Goal: Contribute content: Contribute content

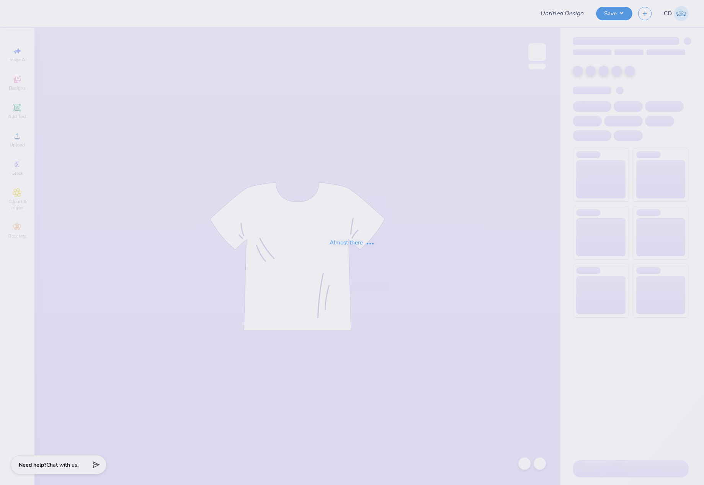
type input "CAMERA On Campus Shirts"
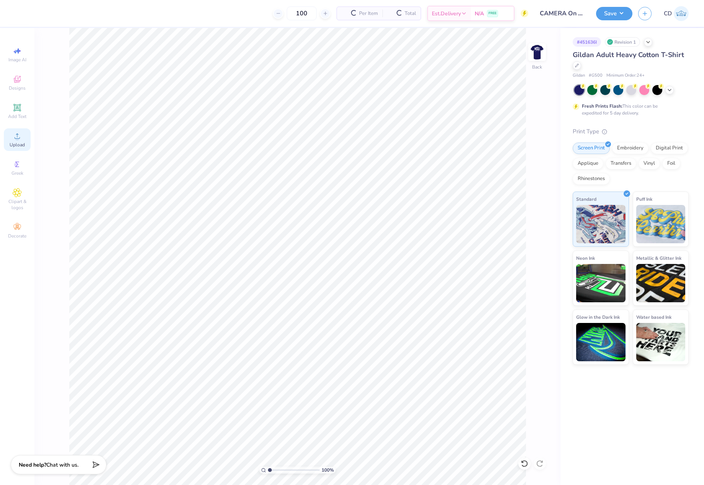
click at [18, 138] on icon at bounding box center [17, 135] width 5 height 5
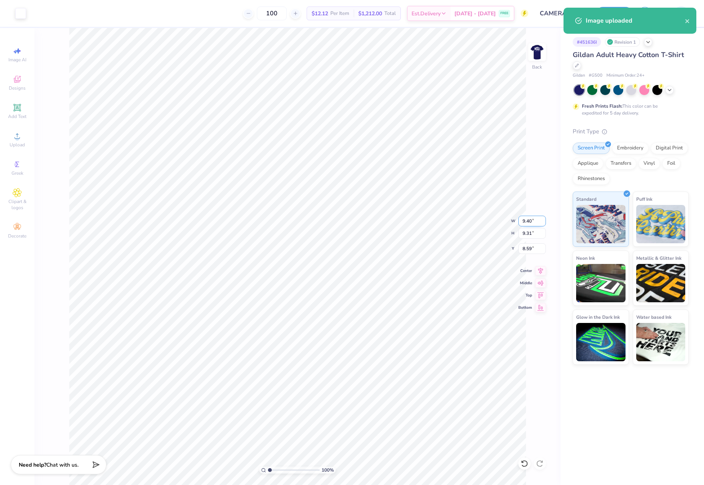
drag, startPoint x: 521, startPoint y: 222, endPoint x: 541, endPoint y: 226, distance: 20.6
click at [541, 226] on input "9.40" at bounding box center [532, 221] width 28 height 11
type input "4.00"
type input "3.96"
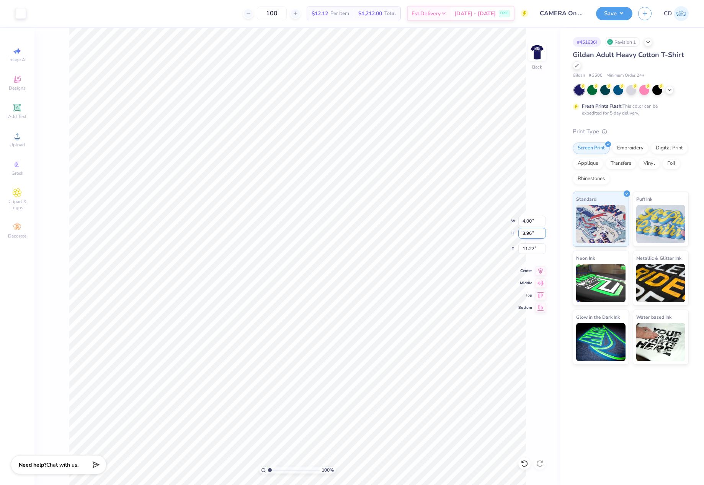
type input "3.00"
click at [534, 51] on img at bounding box center [537, 52] width 31 height 31
click at [20, 140] on div "Upload" at bounding box center [17, 139] width 27 height 23
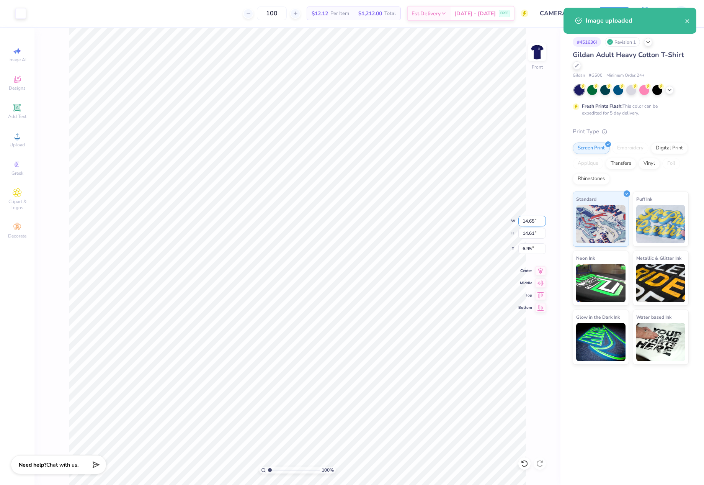
drag, startPoint x: 521, startPoint y: 222, endPoint x: 542, endPoint y: 225, distance: 21.7
click at [542, 225] on input "14.65" at bounding box center [532, 221] width 28 height 11
type input "12.00"
type input "11.97"
drag, startPoint x: 519, startPoint y: 249, endPoint x: 531, endPoint y: 251, distance: 12.0
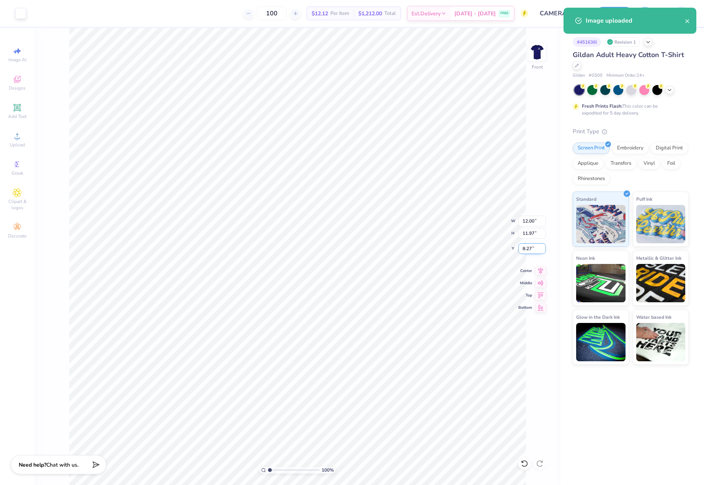
click at [531, 251] on input "8.27" at bounding box center [532, 248] width 28 height 11
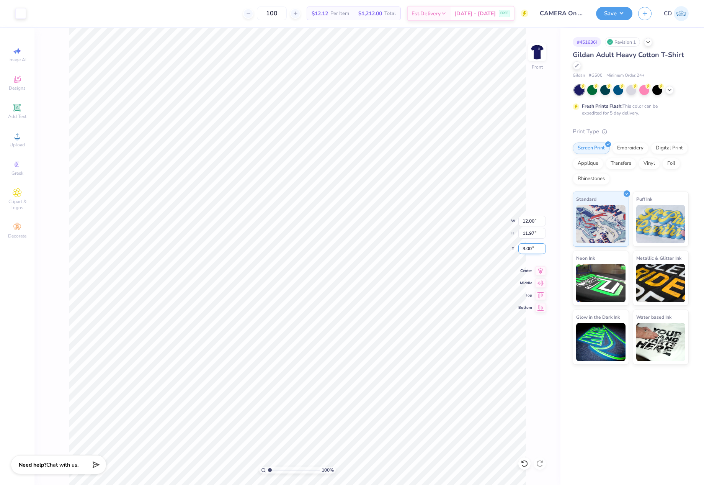
drag, startPoint x: 521, startPoint y: 247, endPoint x: 535, endPoint y: 248, distance: 13.4
click at [535, 248] on input "3.00" at bounding box center [532, 248] width 28 height 11
type input "1.97"
drag, startPoint x: 528, startPoint y: 248, endPoint x: 535, endPoint y: 249, distance: 6.9
click at [535, 249] on input "1.97" at bounding box center [532, 248] width 28 height 11
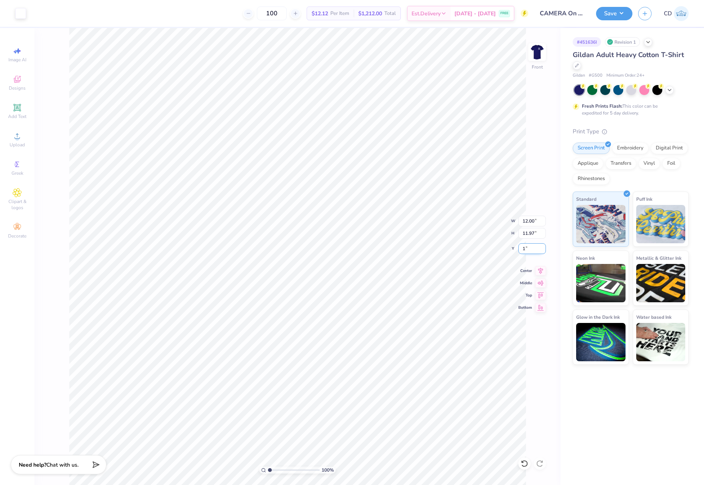
type input "1.00"
click at [611, 15] on button "Save" at bounding box center [614, 12] width 36 height 13
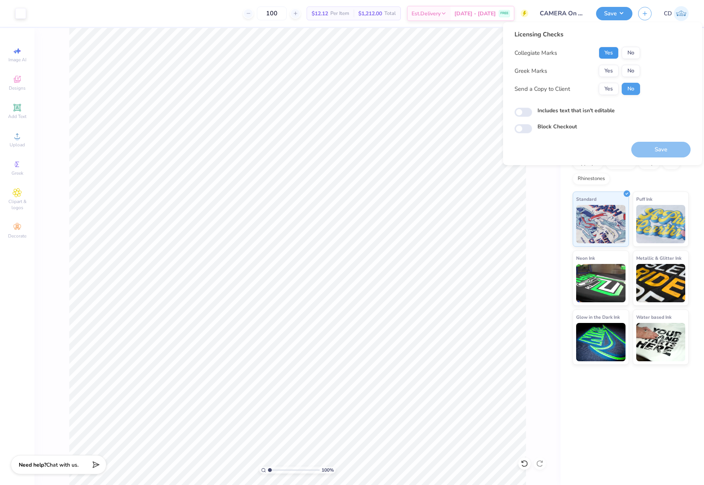
click at [612, 54] on button "Yes" at bounding box center [609, 53] width 20 height 12
click at [627, 69] on button "No" at bounding box center [631, 71] width 18 height 12
click at [526, 112] on input "Includes text that isn't editable" at bounding box center [524, 112] width 18 height 9
checkbox input "true"
click at [671, 151] on button "Save" at bounding box center [660, 150] width 59 height 16
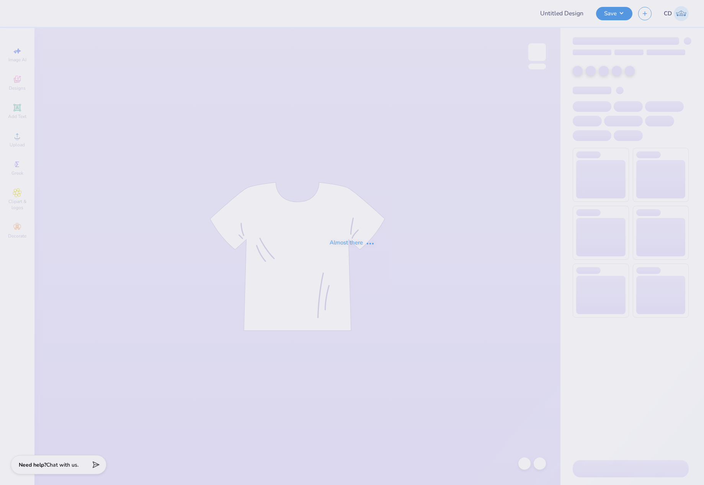
type input "RockTex Excavation, INC."
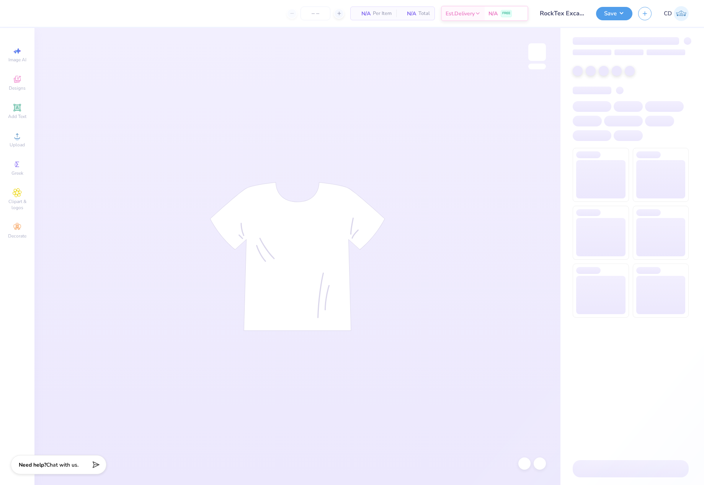
type input "10"
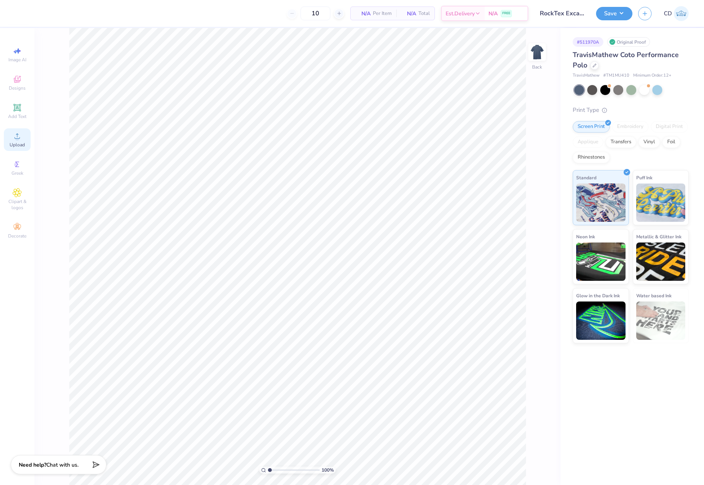
click at [18, 138] on icon at bounding box center [17, 135] width 5 height 5
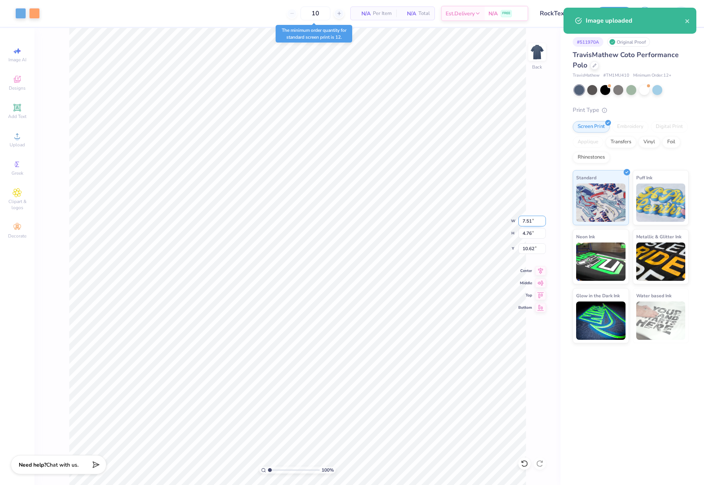
drag, startPoint x: 522, startPoint y: 221, endPoint x: 531, endPoint y: 221, distance: 9.2
click at [531, 221] on input "7.51" at bounding box center [532, 221] width 28 height 11
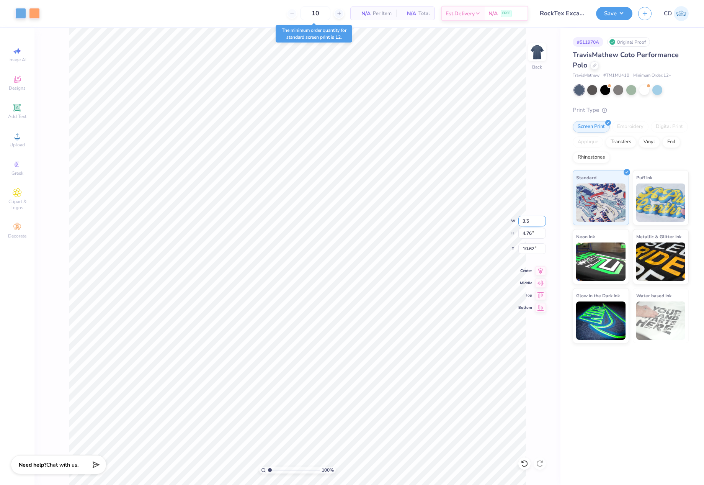
type input "3.50"
type input "2.22"
type input "3.00"
click at [615, 12] on button "Save" at bounding box center [614, 12] width 36 height 13
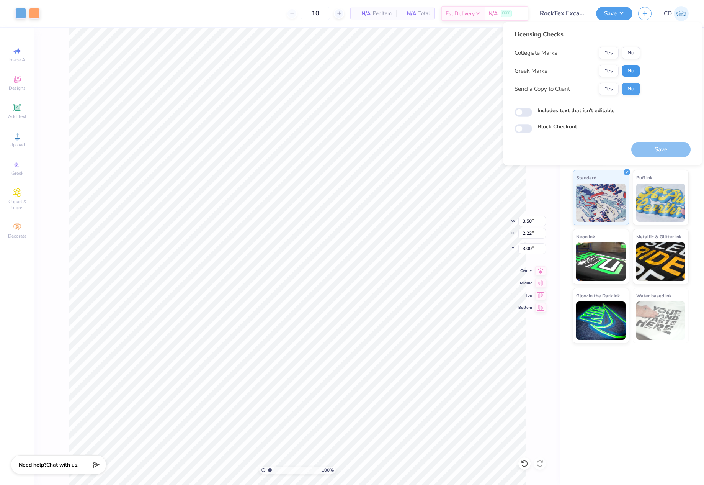
click at [632, 69] on button "No" at bounding box center [631, 71] width 18 height 12
click at [632, 54] on button "No" at bounding box center [631, 53] width 18 height 12
click at [520, 113] on input "Includes text that isn't editable" at bounding box center [524, 112] width 18 height 9
checkbox input "true"
click at [662, 145] on button "Save" at bounding box center [660, 150] width 59 height 16
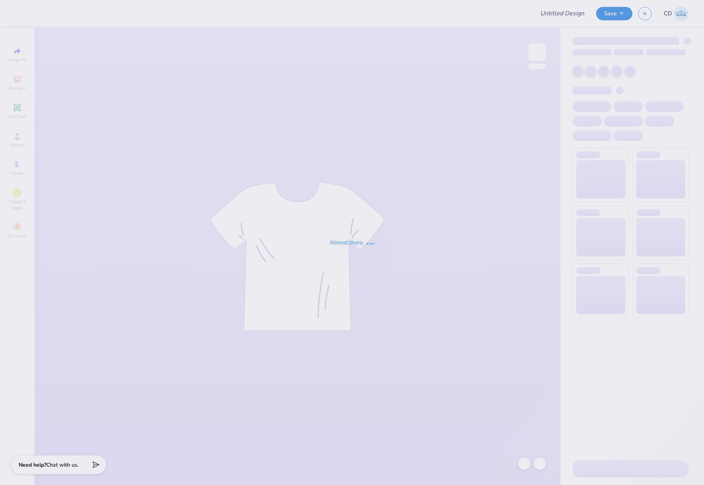
type input "Sydney Brown : Purdue University"
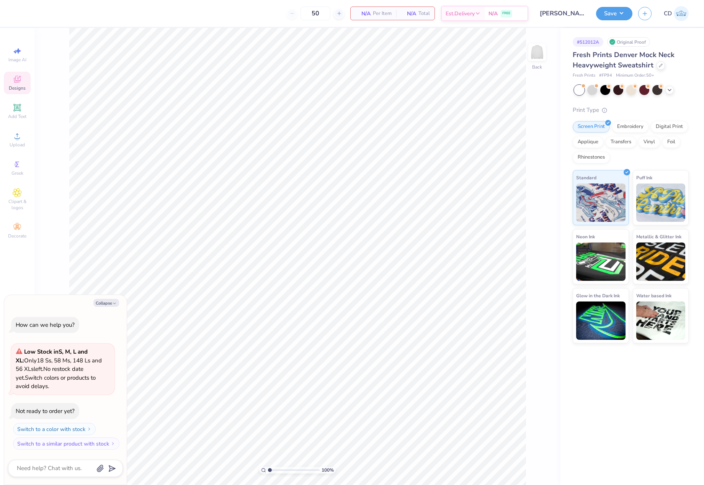
click at [11, 83] on div "Designs" at bounding box center [17, 83] width 27 height 23
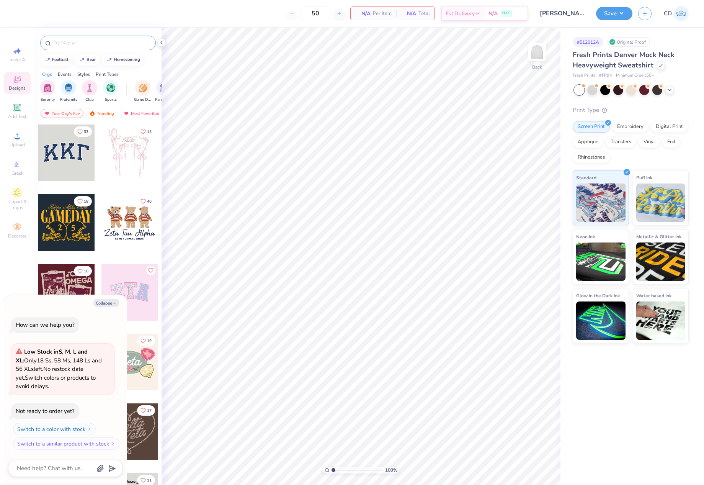
click at [100, 44] on input "text" at bounding box center [102, 43] width 98 height 8
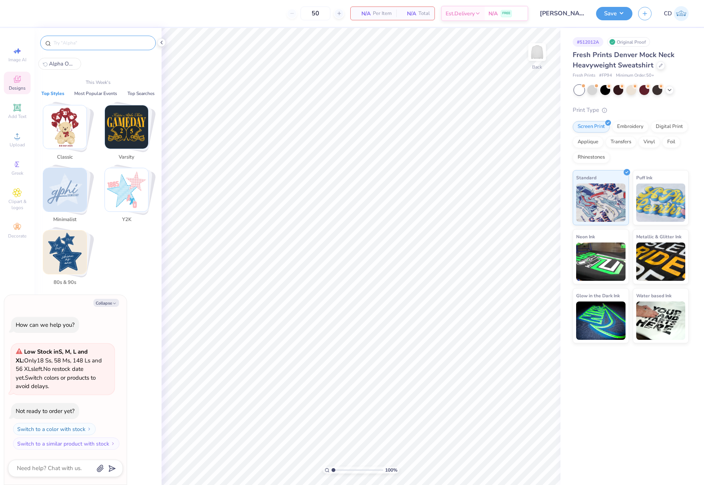
click at [132, 125] on img "Stack Card Button Varsity" at bounding box center [126, 126] width 43 height 43
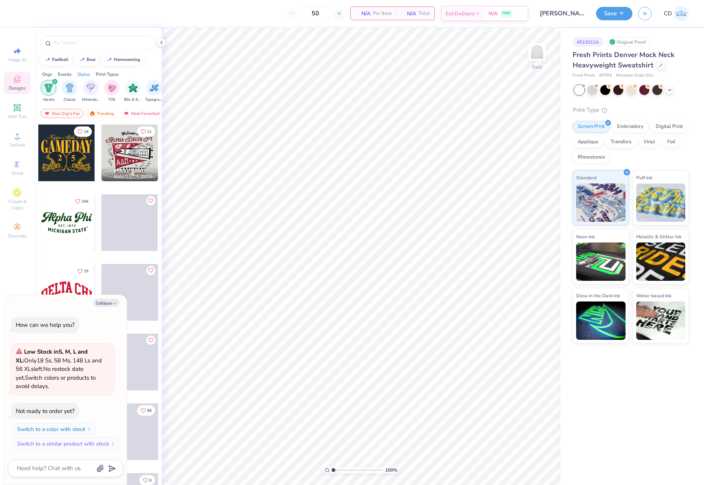
scroll to position [0, 401]
click at [62, 148] on div at bounding box center [66, 152] width 57 height 57
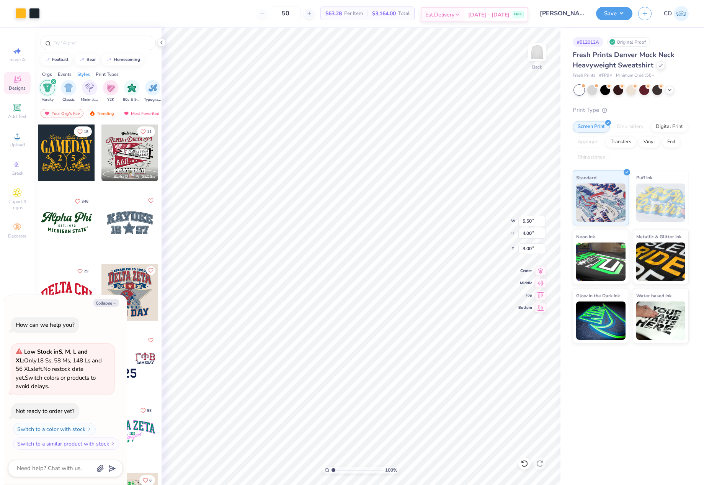
type textarea "x"
type input "10.08"
type input "7.32"
type textarea "x"
type input "14.47"
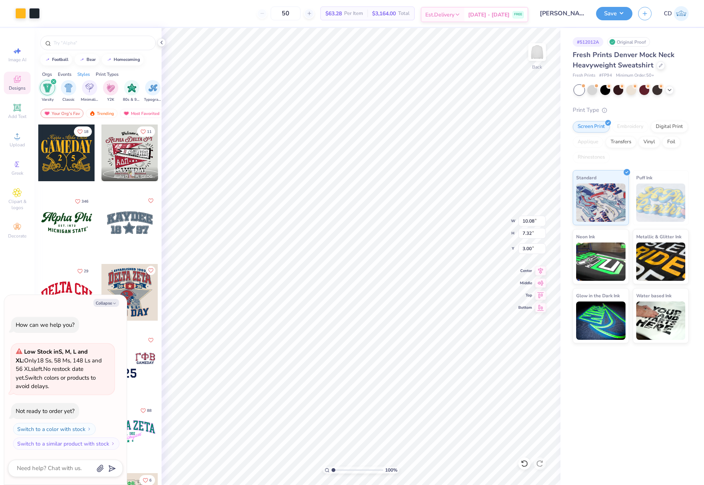
type input "10.51"
type textarea "x"
type input "9.55"
type input "6.94"
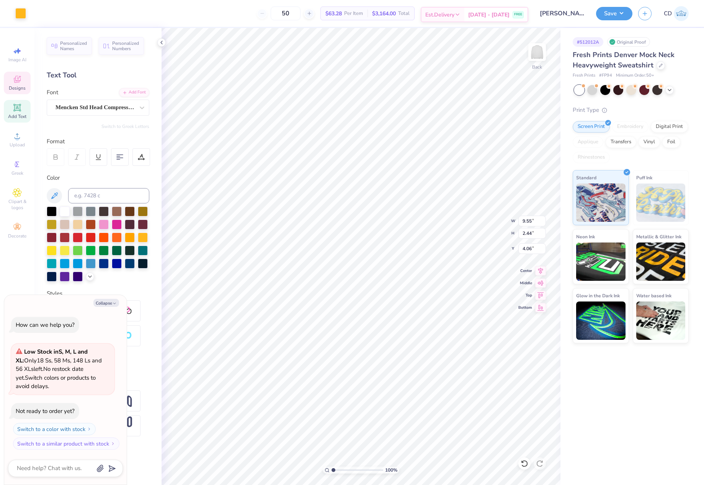
scroll to position [7, 1]
type textarea "x"
type textarea "D"
type textarea "x"
type textarea "DA"
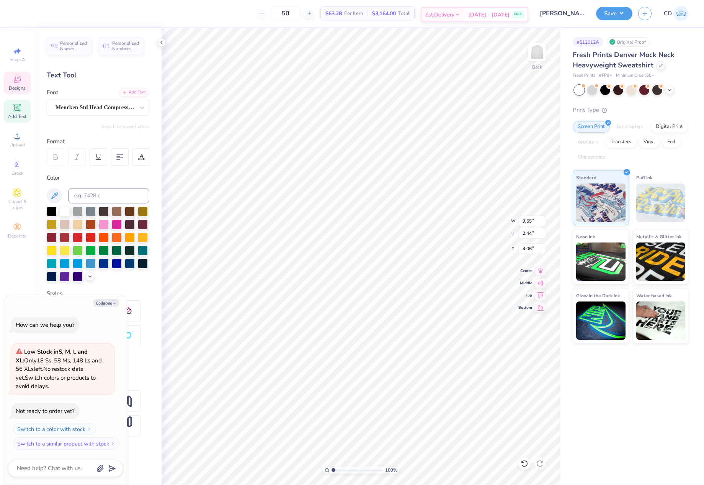
type textarea "x"
type textarea "DAD"
type textarea "x"
type textarea "DADS"
type textarea "x"
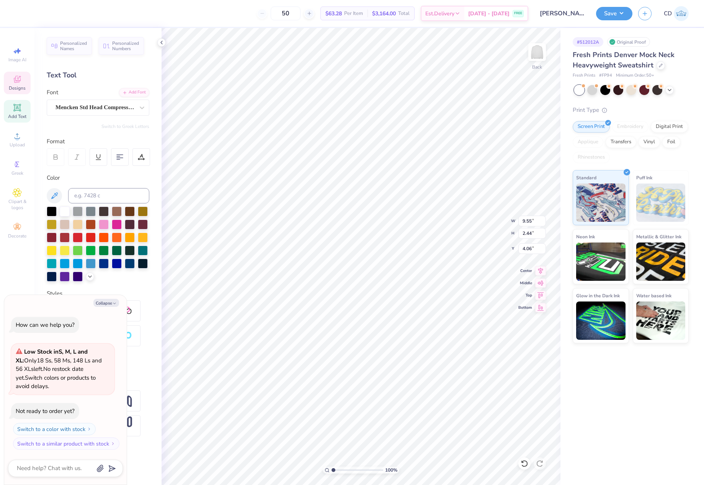
scroll to position [7, 2]
type textarea "DADS W"
type textarea "x"
type textarea "DADS WE"
type textarea "x"
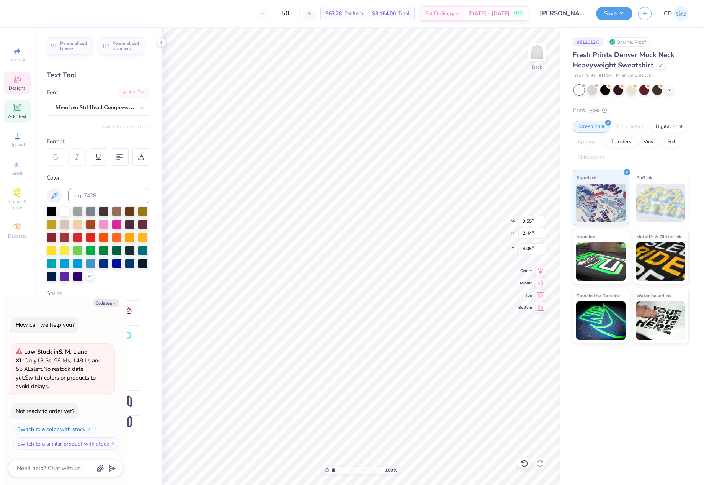
type textarea "DADS WEEKE"
type textarea "x"
type textarea "DADS WEEKEN"
type textarea "x"
type textarea "DADS WEEKEND"
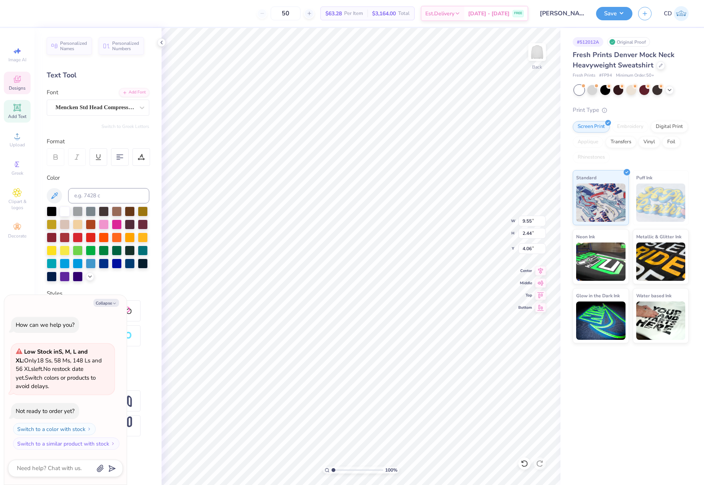
scroll to position [7, 3]
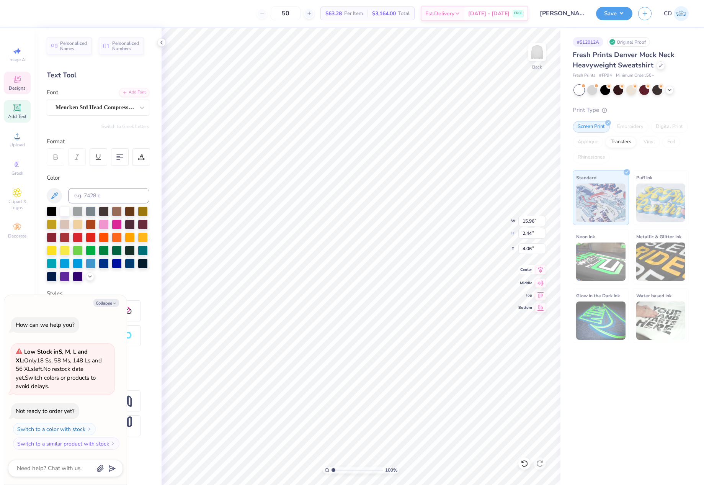
click at [542, 268] on icon at bounding box center [540, 269] width 5 height 7
type textarea "x"
type input "11.71"
type input "1.79"
type input "4.71"
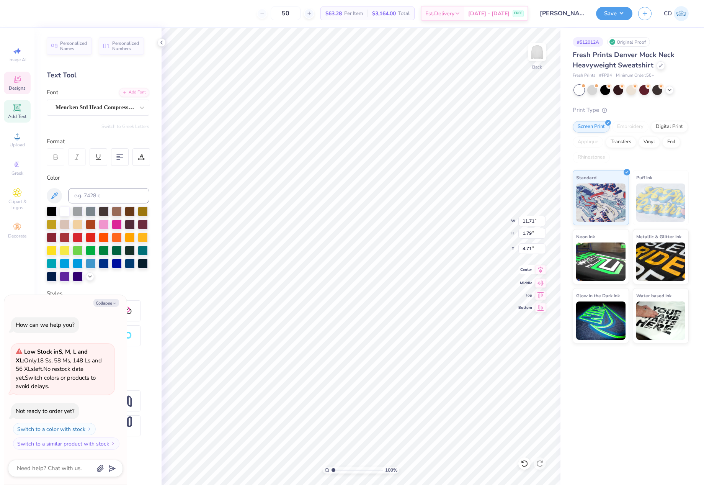
click at [544, 273] on icon at bounding box center [540, 269] width 11 height 9
click at [36, 14] on div at bounding box center [34, 12] width 11 height 11
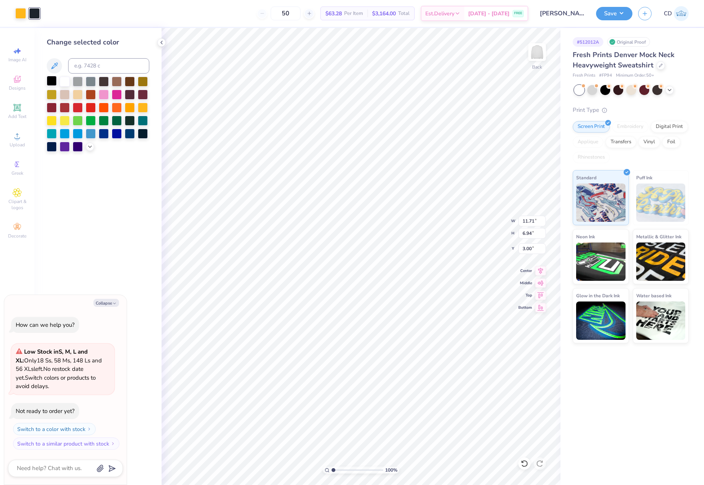
click at [51, 78] on div at bounding box center [52, 81] width 10 height 10
click at [21, 12] on div at bounding box center [20, 12] width 11 height 11
type textarea "x"
click at [105, 65] on input at bounding box center [108, 65] width 81 height 15
type input "7502"
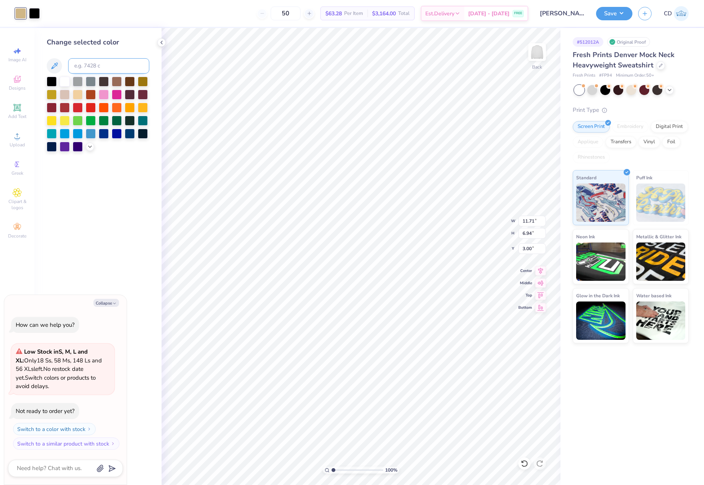
type textarea "x"
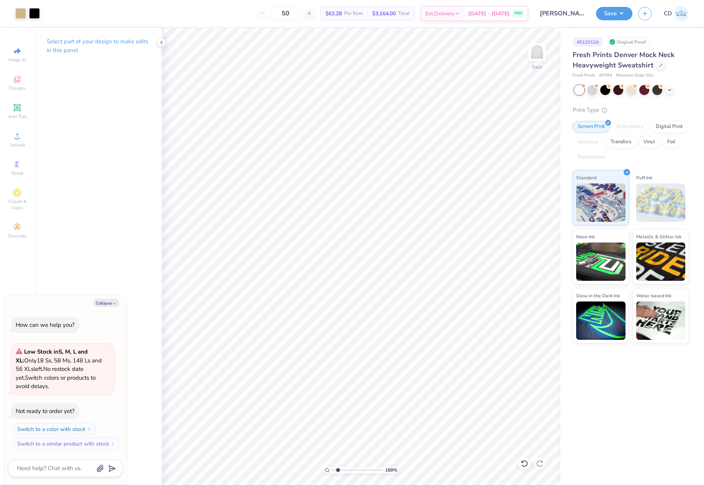
drag, startPoint x: 333, startPoint y: 470, endPoint x: 338, endPoint y: 470, distance: 5.0
type input "1.89"
click at [338, 470] on input "range" at bounding box center [358, 469] width 52 height 7
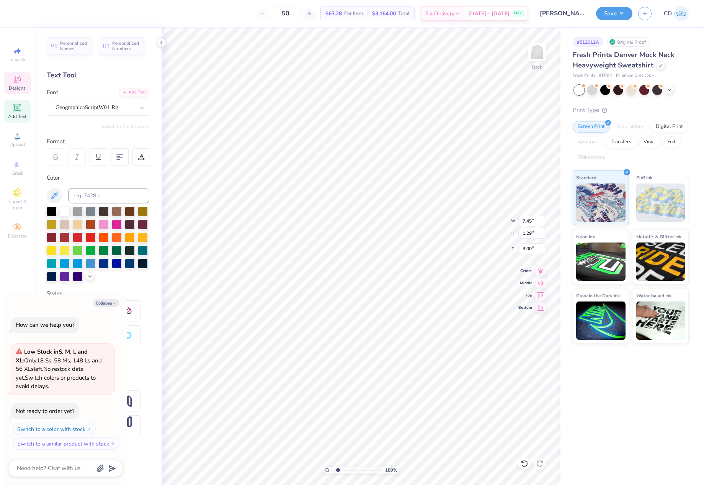
type textarea "x"
type input "3.42"
type textarea "x"
type input "3.66"
click at [540, 271] on icon at bounding box center [540, 269] width 11 height 9
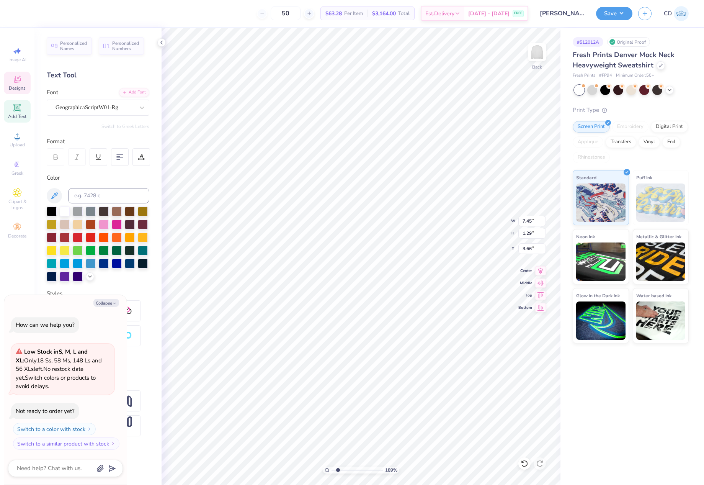
type textarea "x"
drag, startPoint x: 336, startPoint y: 470, endPoint x: 311, endPoint y: 466, distance: 26.1
type input "1"
click at [332, 466] on input "range" at bounding box center [358, 469] width 52 height 7
type textarea "x"
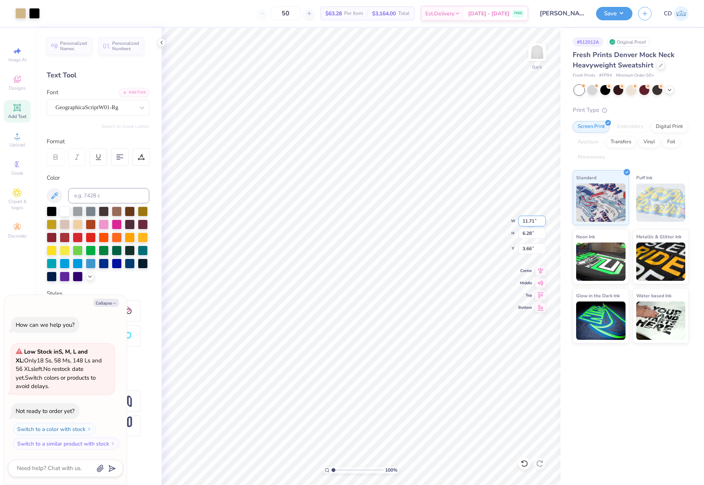
drag, startPoint x: 522, startPoint y: 221, endPoint x: 536, endPoint y: 224, distance: 14.4
click at [536, 224] on input "11.71" at bounding box center [532, 221] width 28 height 11
type input "11"
type textarea "x"
type input "11.00"
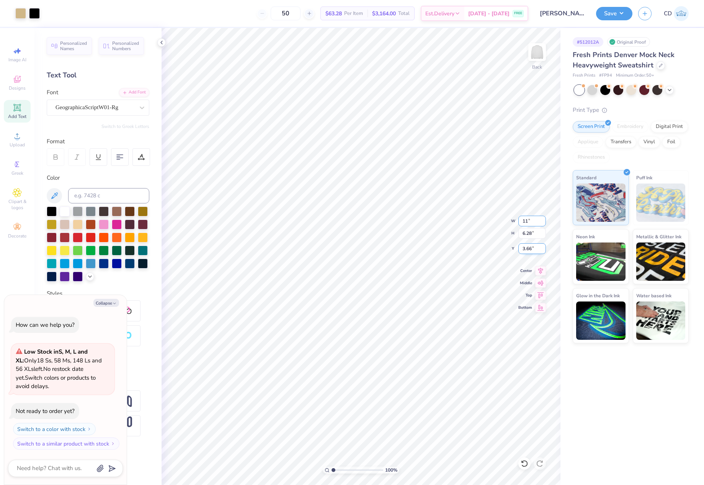
type input "5.90"
drag, startPoint x: 520, startPoint y: 250, endPoint x: 534, endPoint y: 251, distance: 14.2
click at [534, 251] on input "3.85" at bounding box center [532, 248] width 28 height 11
type input "3"
type textarea "x"
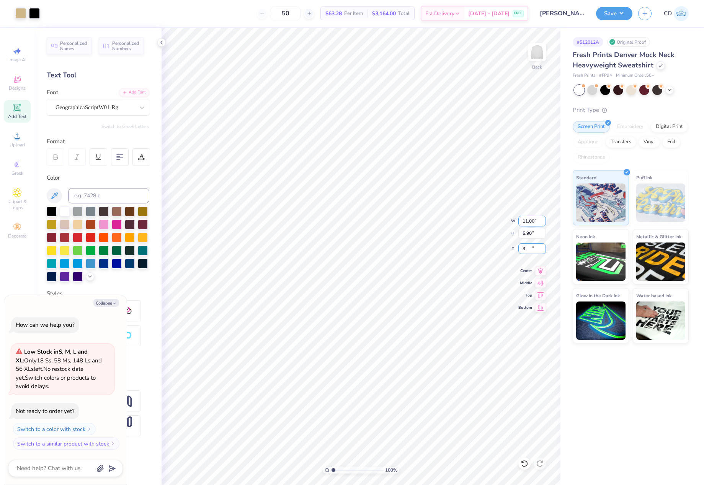
type input "3.00"
type textarea "x"
drag, startPoint x: 521, startPoint y: 247, endPoint x: 535, endPoint y: 248, distance: 14.2
click at [535, 248] on input "3.00" at bounding box center [532, 248] width 28 height 11
type input "2"
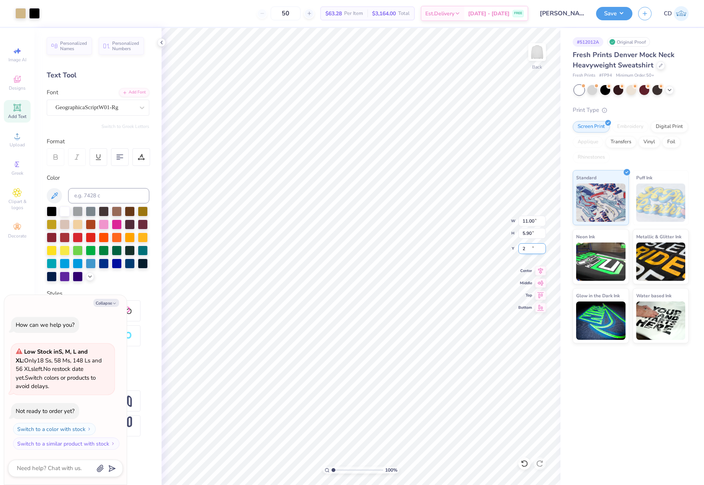
type textarea "x"
type input "2.00"
type textarea "x"
drag, startPoint x: 538, startPoint y: 248, endPoint x: 519, endPoint y: 248, distance: 19.1
click at [519, 248] on input "2.00" at bounding box center [532, 248] width 28 height 11
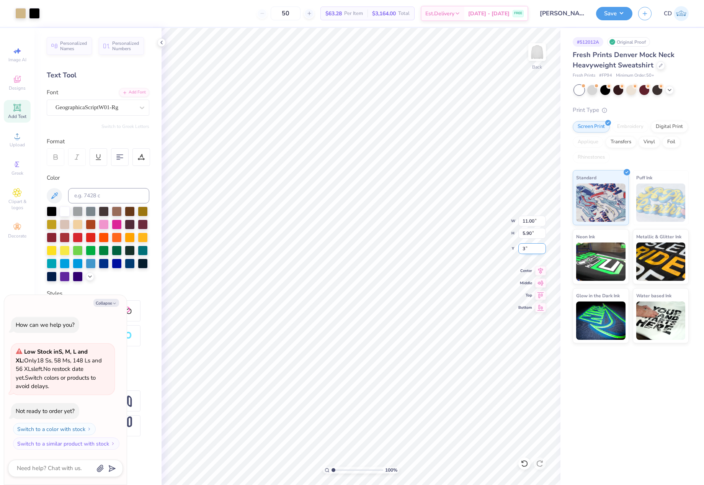
type input "3"
type textarea "x"
type input "3.00"
click at [527, 220] on input "11.00" at bounding box center [532, 221] width 28 height 11
type input "12.00"
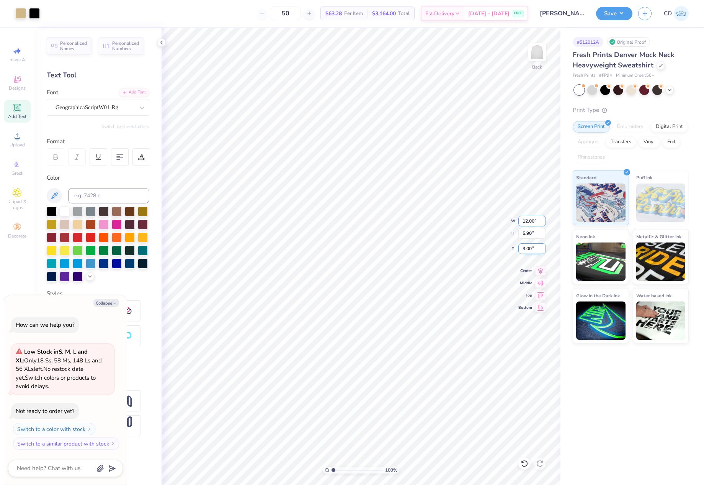
type textarea "x"
type input "6.44"
drag, startPoint x: 520, startPoint y: 252, endPoint x: 531, endPoint y: 252, distance: 10.7
click at [531, 252] on input "2.73" at bounding box center [532, 248] width 28 height 11
type input "3"
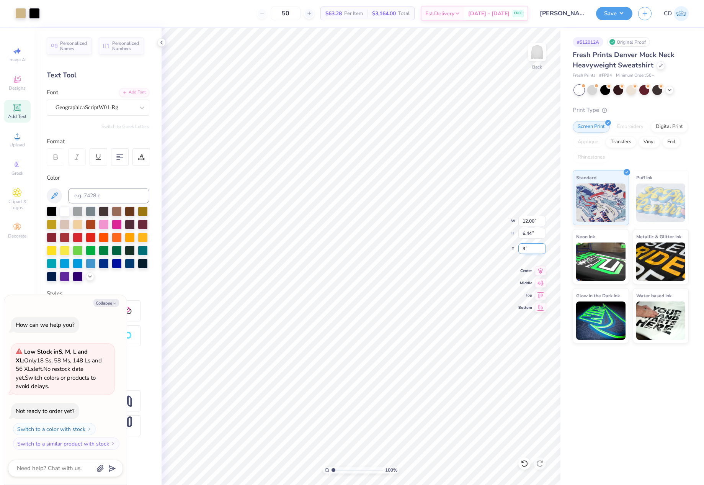
type textarea "x"
type input "3.00"
click at [369, 388] on li "Group" at bounding box center [380, 388] width 60 height 15
type textarea "x"
type input "9.22"
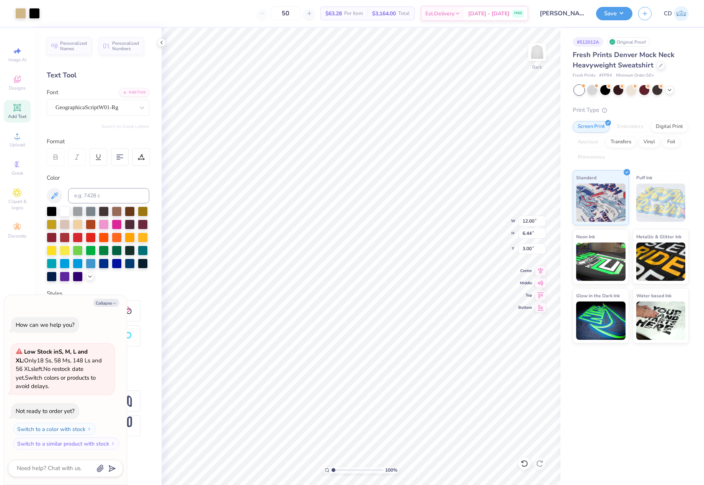
type input "3.94"
type input "5.50"
click at [415, 462] on li "Send to Back" at bounding box center [423, 462] width 60 height 15
click at [432, 418] on li "Bring to Front" at bounding box center [422, 417] width 60 height 15
click at [427, 448] on li "Send Backward" at bounding box center [423, 446] width 60 height 15
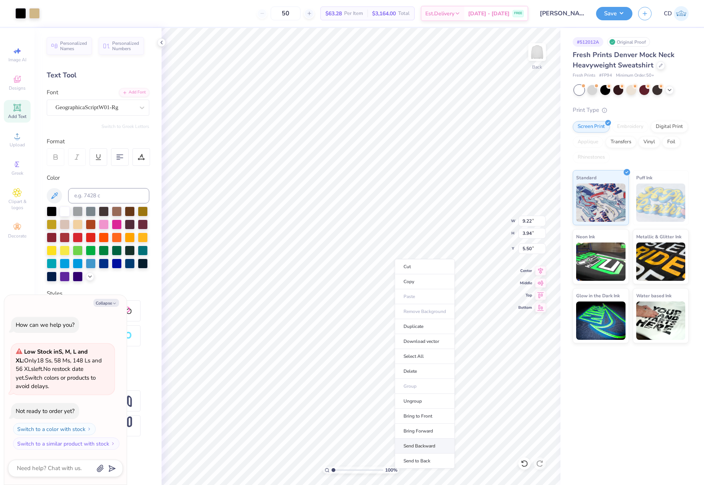
click at [430, 444] on li "Send Backward" at bounding box center [425, 445] width 60 height 15
click at [610, 15] on button "Save" at bounding box center [614, 12] width 36 height 13
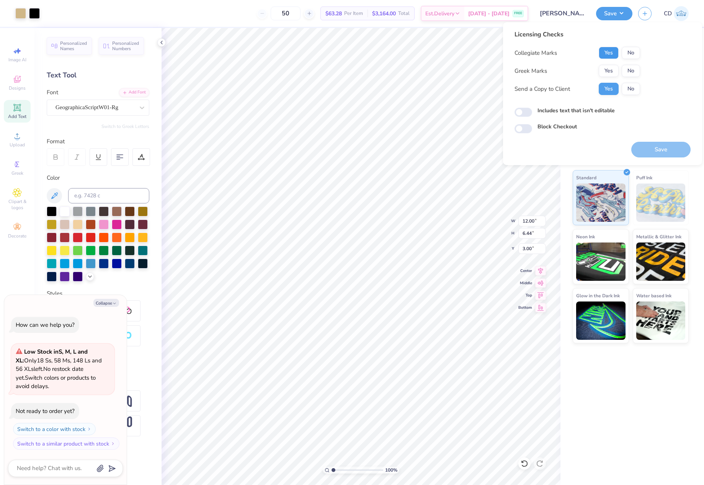
click at [606, 56] on button "Yes" at bounding box center [609, 53] width 20 height 12
click at [630, 70] on button "No" at bounding box center [631, 71] width 18 height 12
click at [609, 69] on button "Yes" at bounding box center [609, 71] width 20 height 12
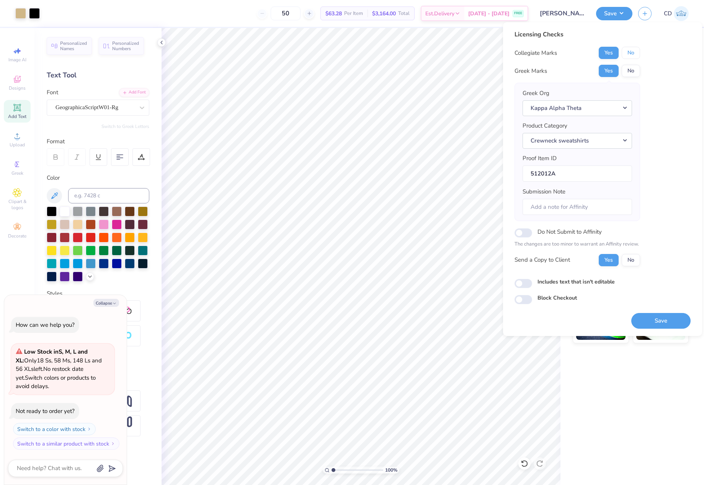
click at [628, 56] on button "No" at bounding box center [631, 53] width 18 height 12
click at [653, 318] on button "Save" at bounding box center [660, 321] width 59 height 16
type textarea "x"
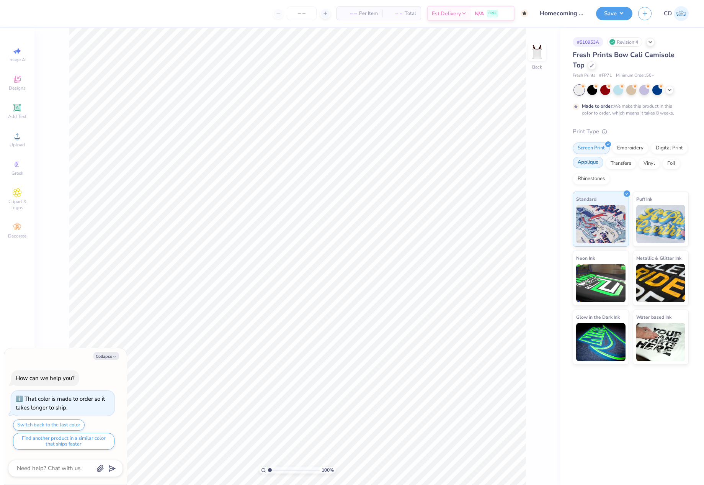
type textarea "x"
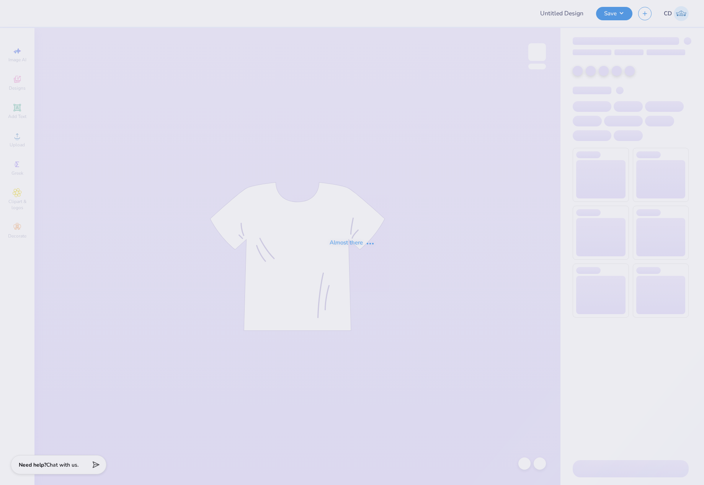
type input "Homecoming '25 Design 1"
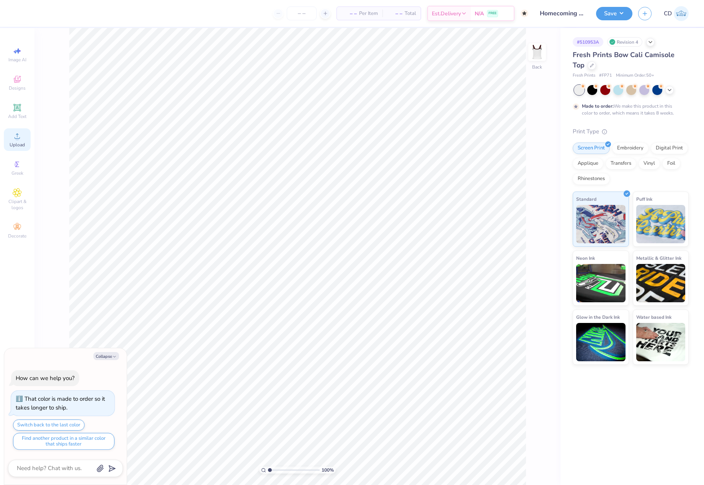
click at [21, 139] on icon at bounding box center [17, 135] width 9 height 9
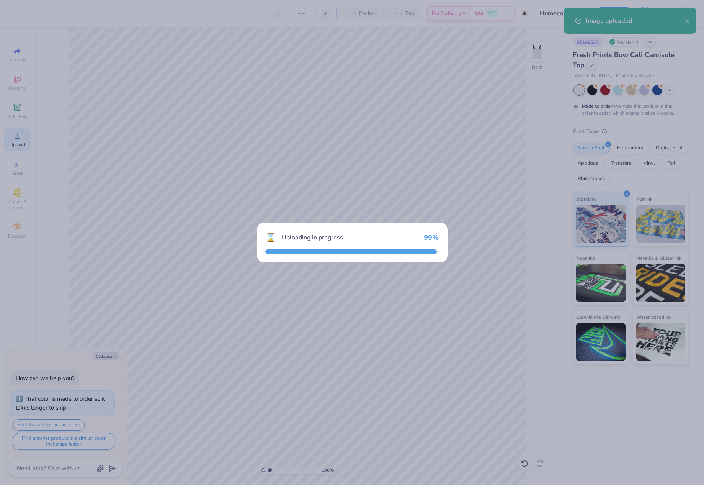
type textarea "x"
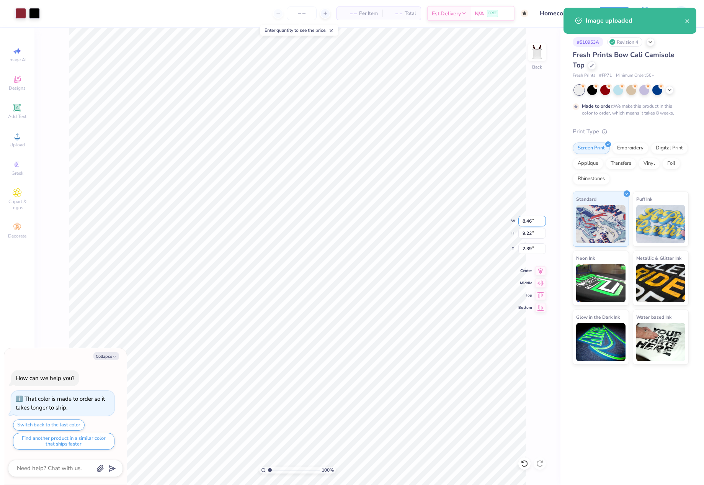
drag, startPoint x: 521, startPoint y: 219, endPoint x: 535, endPoint y: 220, distance: 13.8
click at [535, 220] on input "8.46" at bounding box center [532, 221] width 28 height 11
type input "7"
type textarea "x"
type input "7.00"
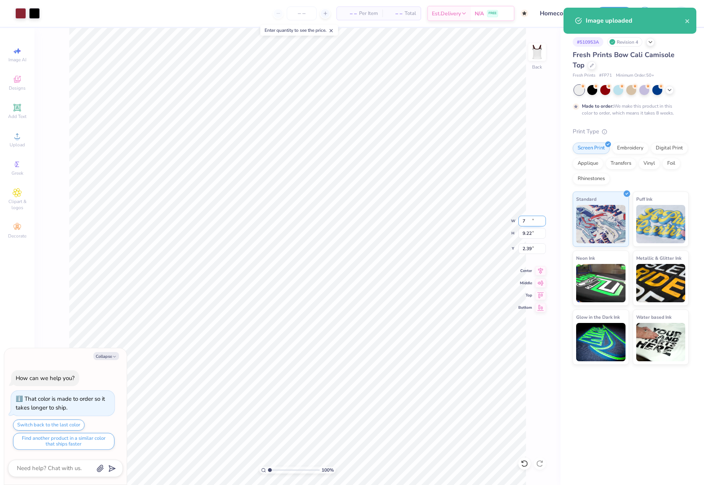
type input "7.63"
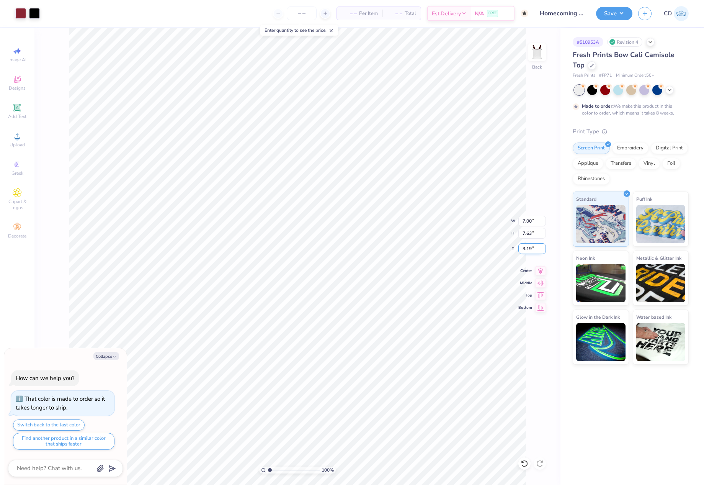
drag, startPoint x: 523, startPoint y: 247, endPoint x: 541, endPoint y: 248, distance: 18.5
click at [541, 248] on input "3.19" at bounding box center [532, 248] width 28 height 11
type input "2"
type textarea "x"
type input "2.00"
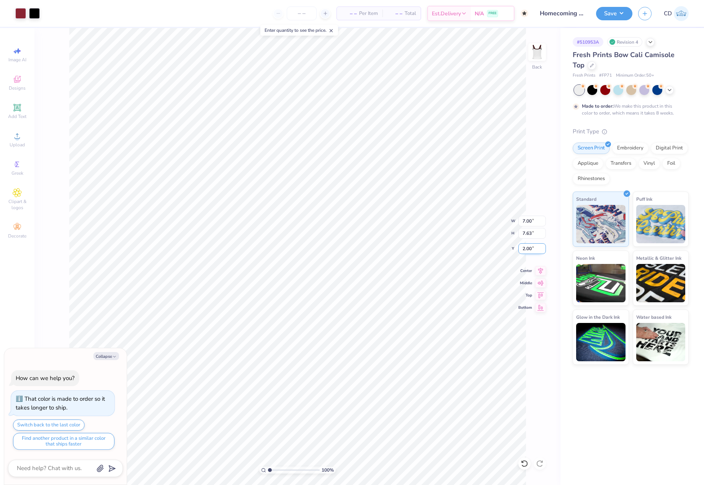
click at [530, 247] on input "2.00" at bounding box center [532, 248] width 28 height 11
click at [536, 248] on input "2.00" at bounding box center [532, 248] width 28 height 11
click at [539, 55] on img at bounding box center [537, 52] width 31 height 31
click at [16, 140] on circle at bounding box center [17, 138] width 4 height 4
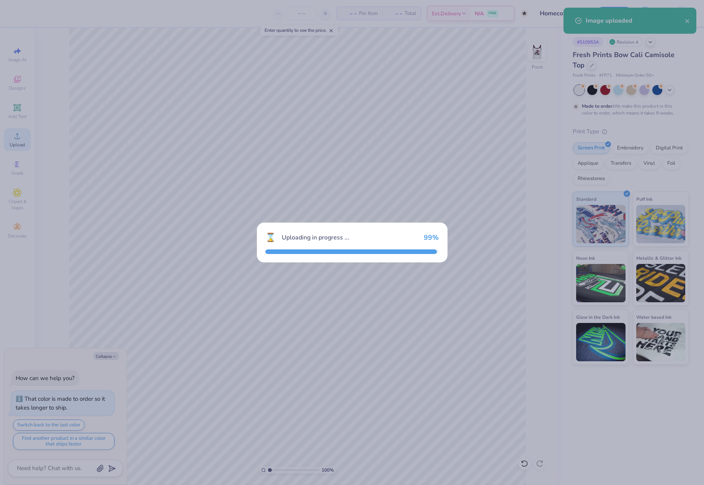
type textarea "x"
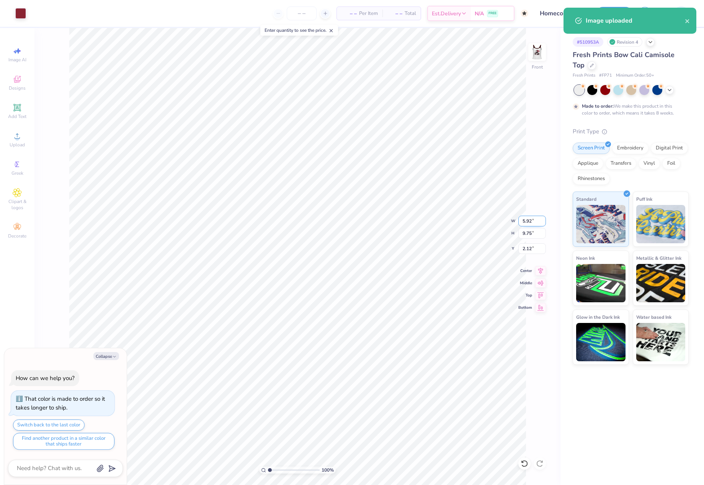
drag, startPoint x: 523, startPoint y: 221, endPoint x: 537, endPoint y: 222, distance: 14.3
click at [537, 222] on input "5.92" at bounding box center [532, 221] width 28 height 11
type input "7"
type textarea "x"
type input "7.00"
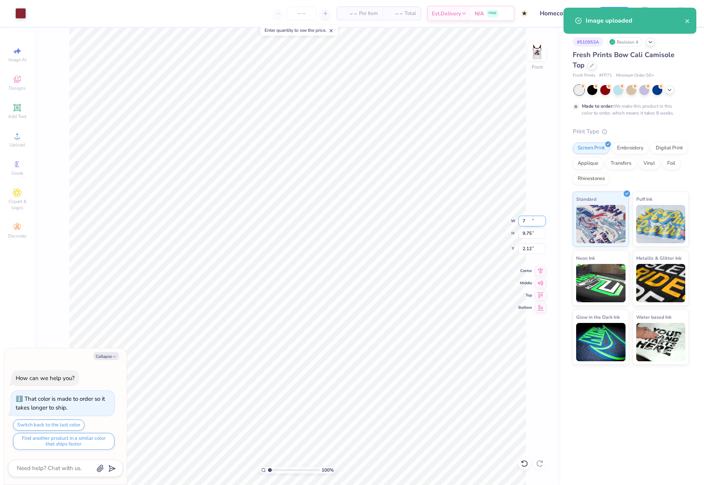
type input "11.52"
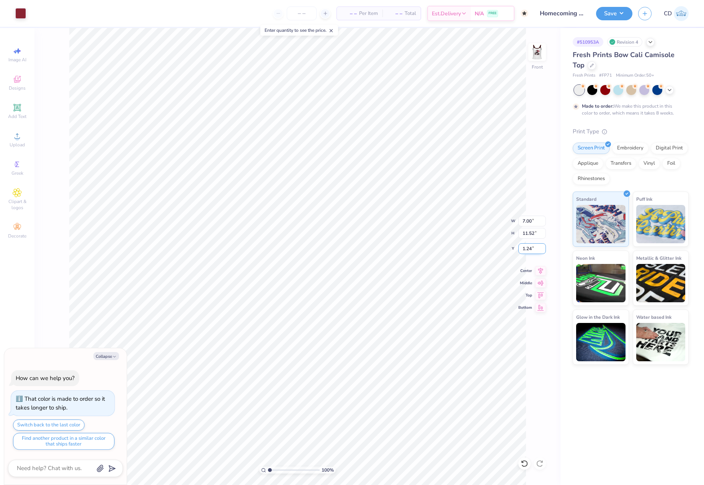
drag, startPoint x: 522, startPoint y: 252, endPoint x: 544, endPoint y: 252, distance: 22.6
click at [544, 252] on input "1.24" at bounding box center [532, 248] width 28 height 11
type input "1.5"
type textarea "x"
type input "1.50"
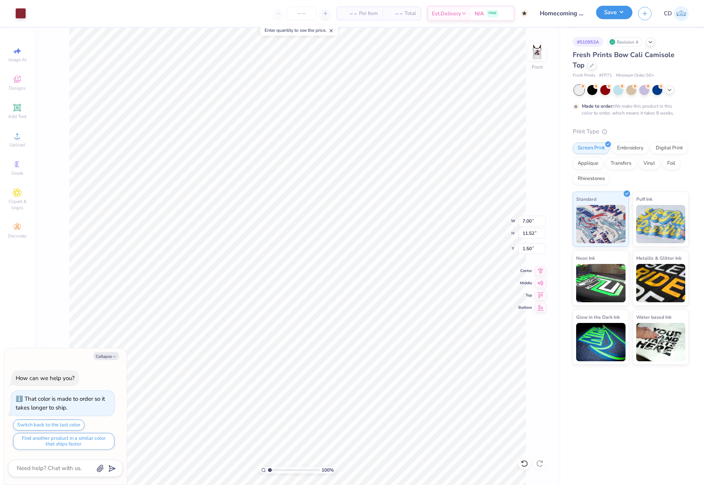
click at [607, 13] on button "Save" at bounding box center [614, 12] width 36 height 13
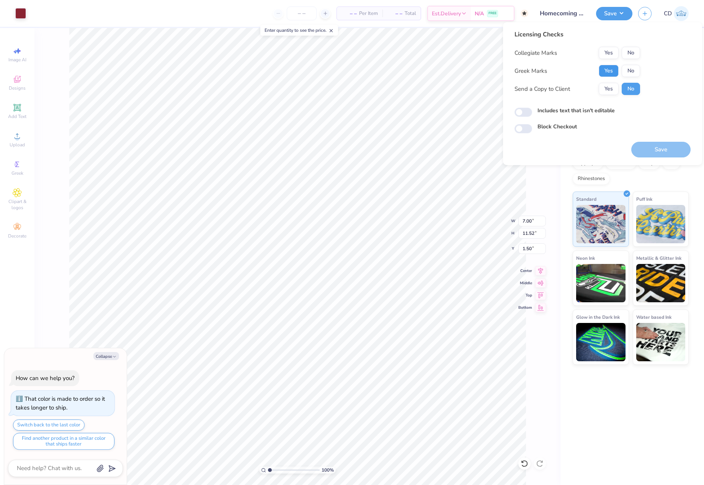
click at [611, 70] on button "Yes" at bounding box center [609, 71] width 20 height 12
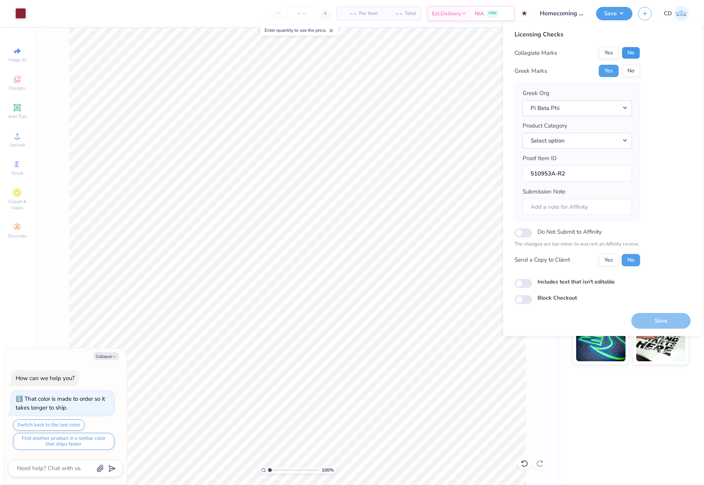
click at [634, 50] on button "No" at bounding box center [631, 53] width 18 height 12
click at [597, 140] on button "Select option" at bounding box center [577, 141] width 109 height 16
click at [564, 201] on link "Tank tops" at bounding box center [577, 199] width 103 height 13
type textarea "x"
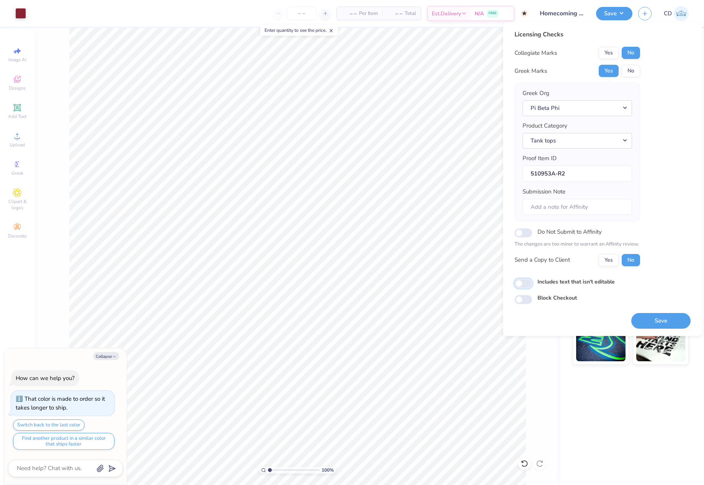
click at [528, 284] on input "Includes text that isn't editable" at bounding box center [524, 283] width 18 height 9
checkbox input "true"
click at [654, 322] on button "Save" at bounding box center [660, 321] width 59 height 16
type textarea "x"
